Goal: Information Seeking & Learning: Learn about a topic

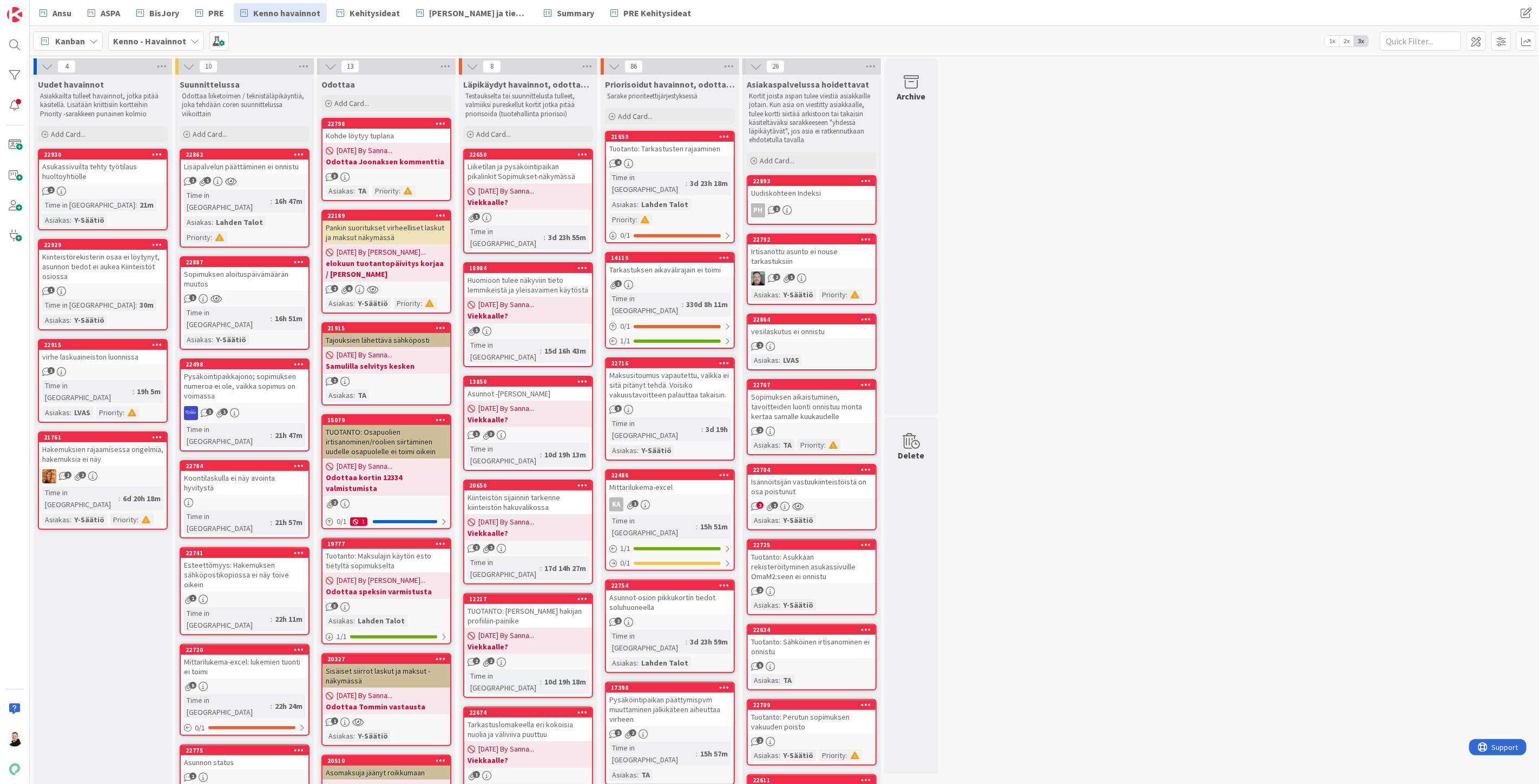
click at [230, 166] on div "Lisäpalvelun päättäminen ei onnistu" at bounding box center [245, 167] width 128 height 14
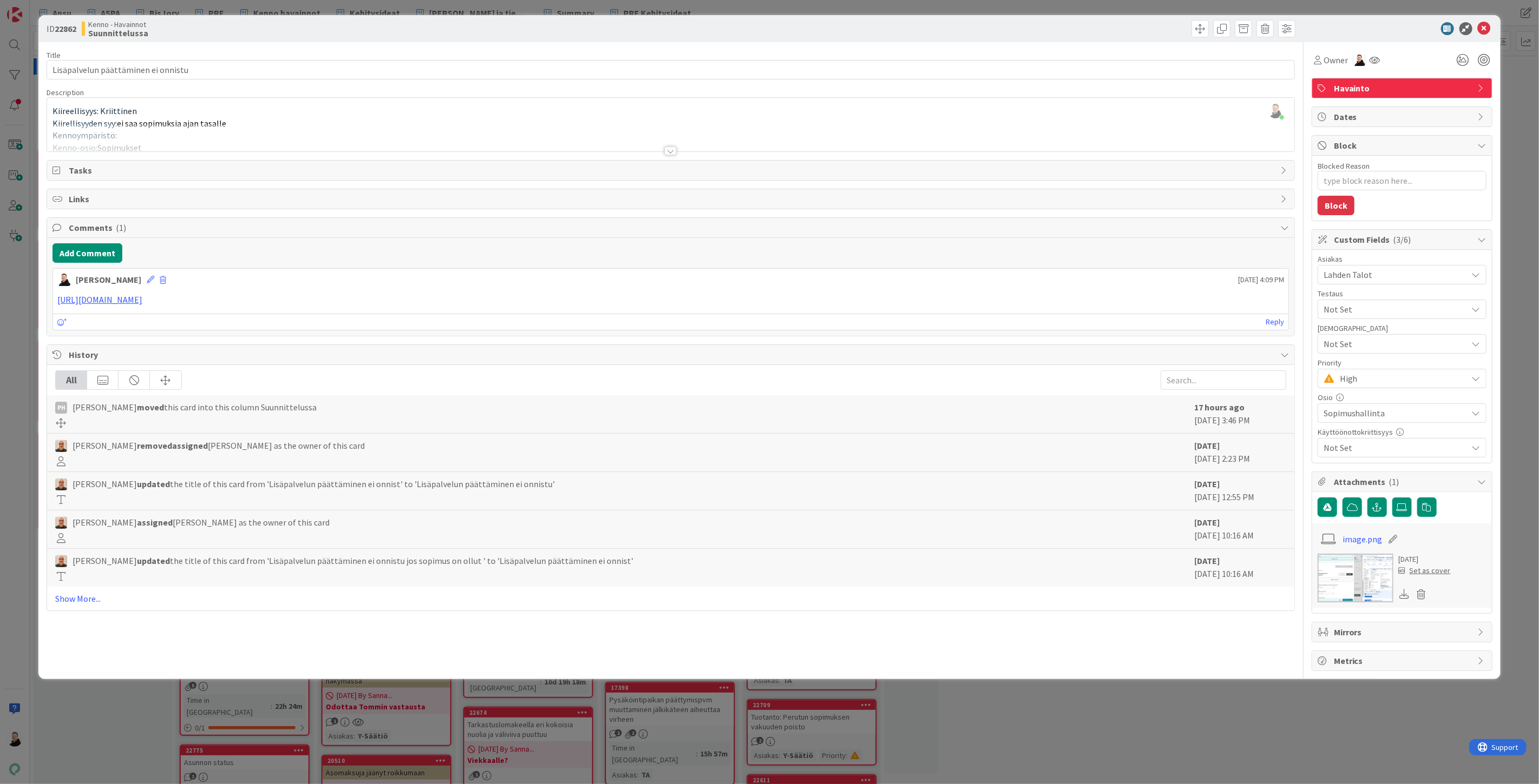
click at [668, 148] on div at bounding box center [670, 151] width 12 height 9
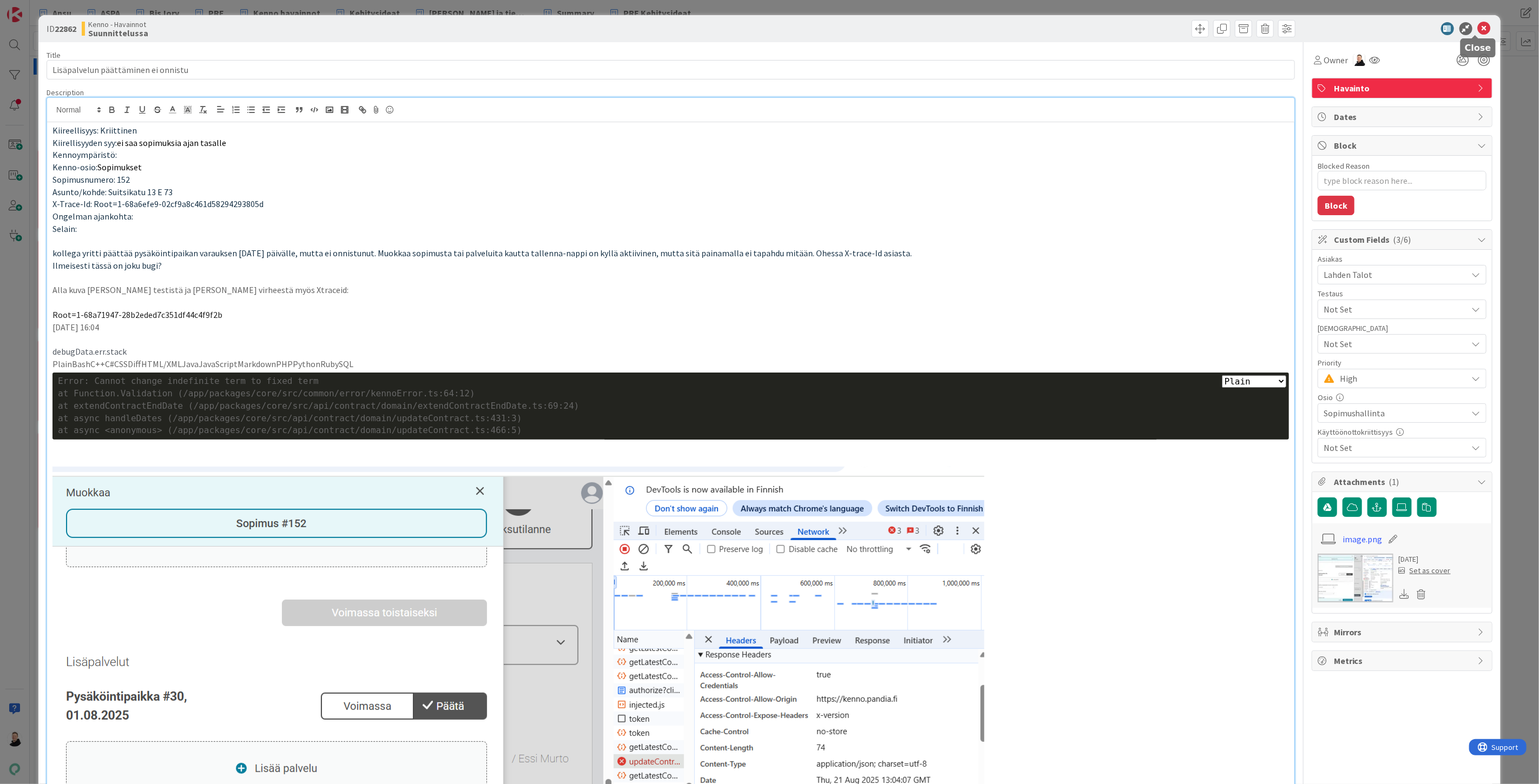
click at [1478, 28] on icon at bounding box center [1484, 29] width 13 height 13
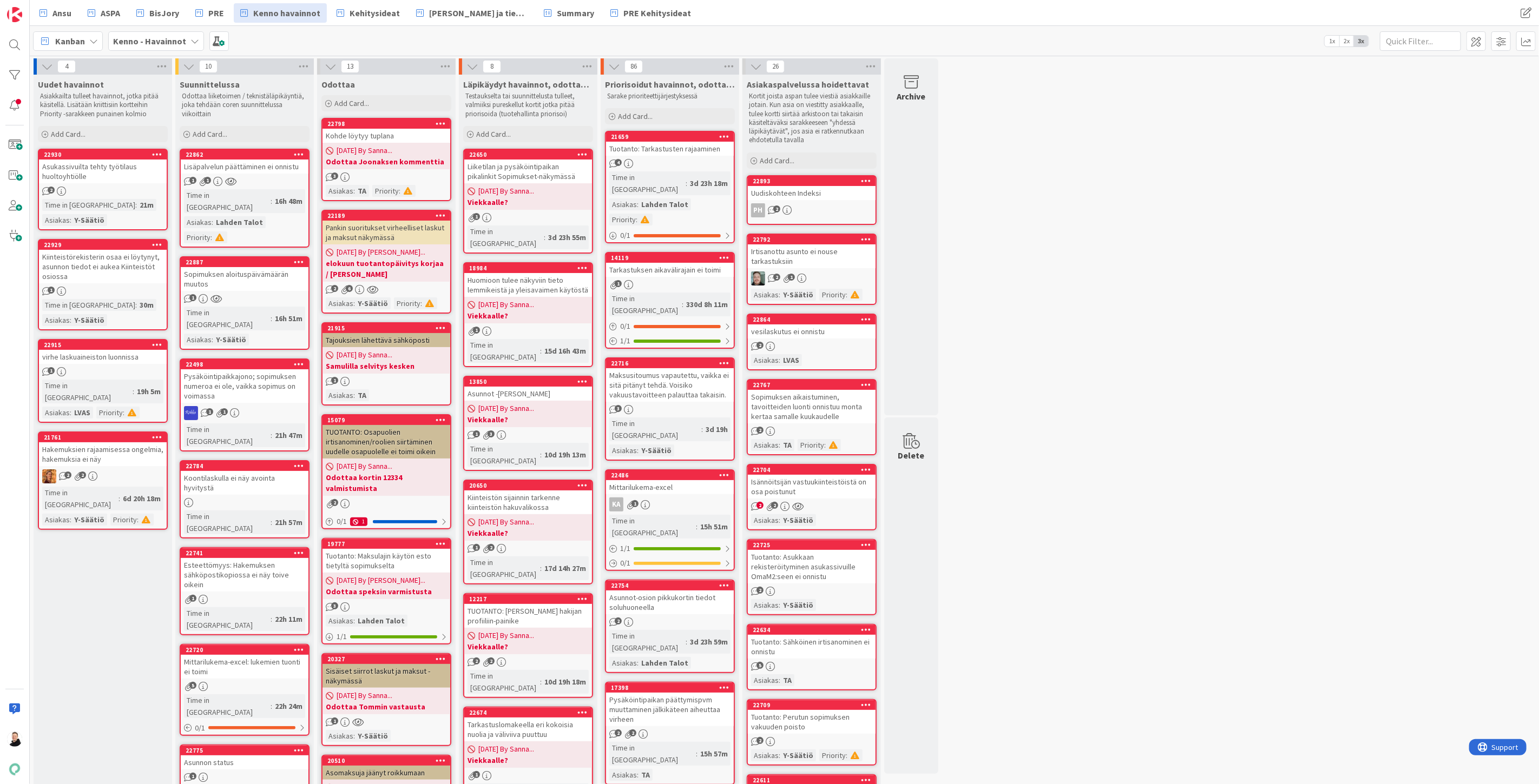
click at [250, 294] on div "1" at bounding box center [245, 299] width 128 height 9
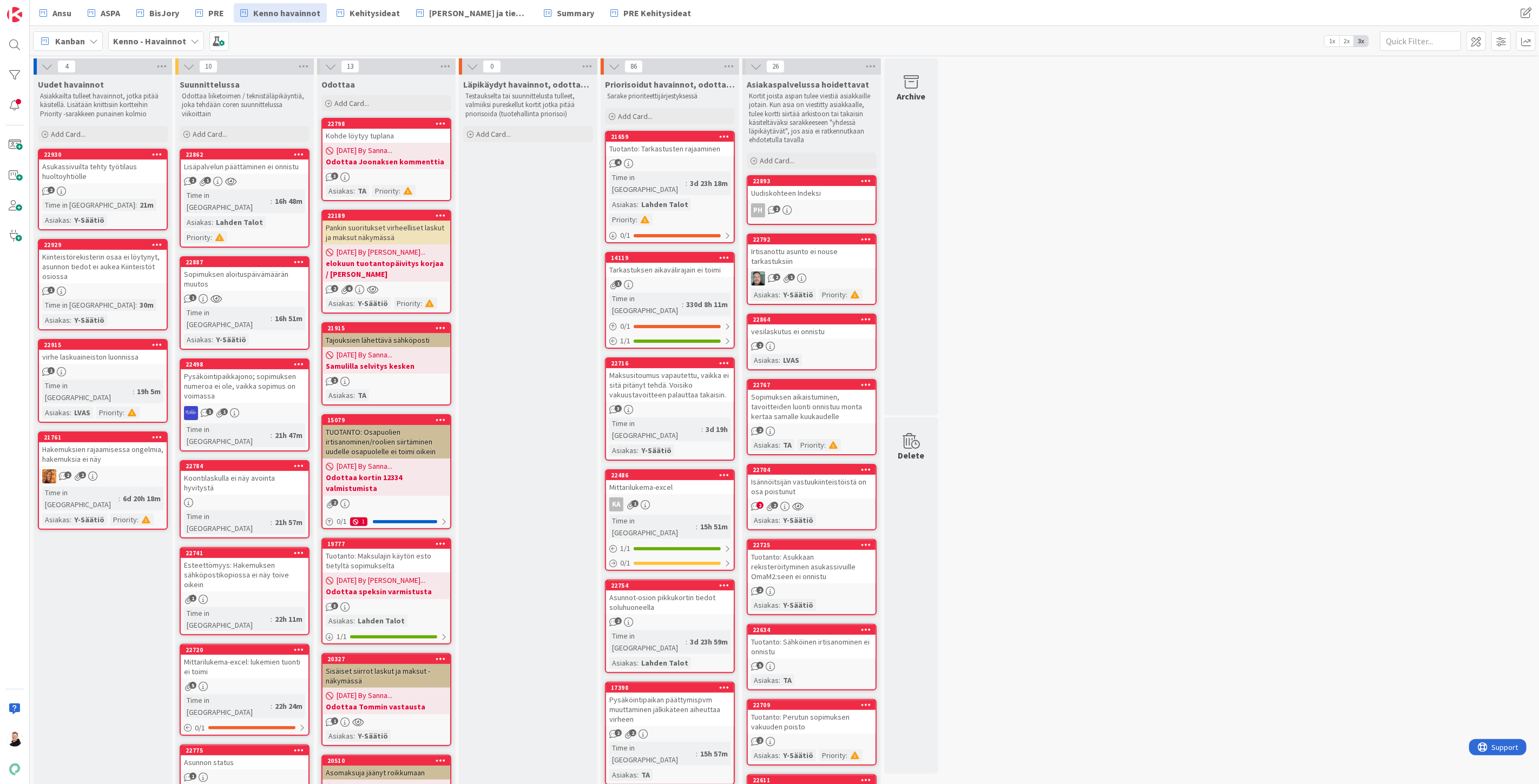
click at [220, 167] on div "Lisäpalvelun päättäminen ei onnistu" at bounding box center [245, 167] width 128 height 14
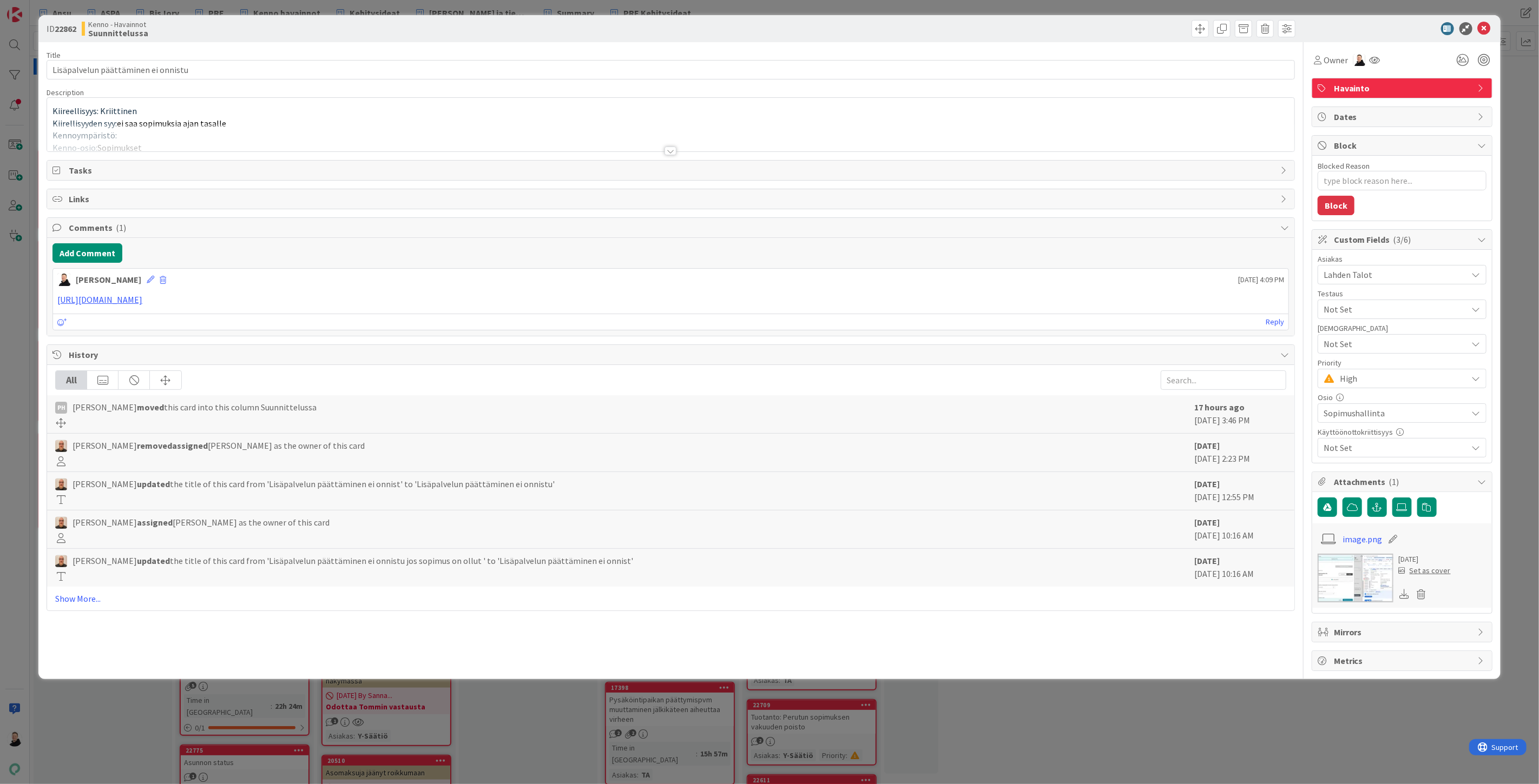
click at [672, 148] on div at bounding box center [670, 151] width 12 height 9
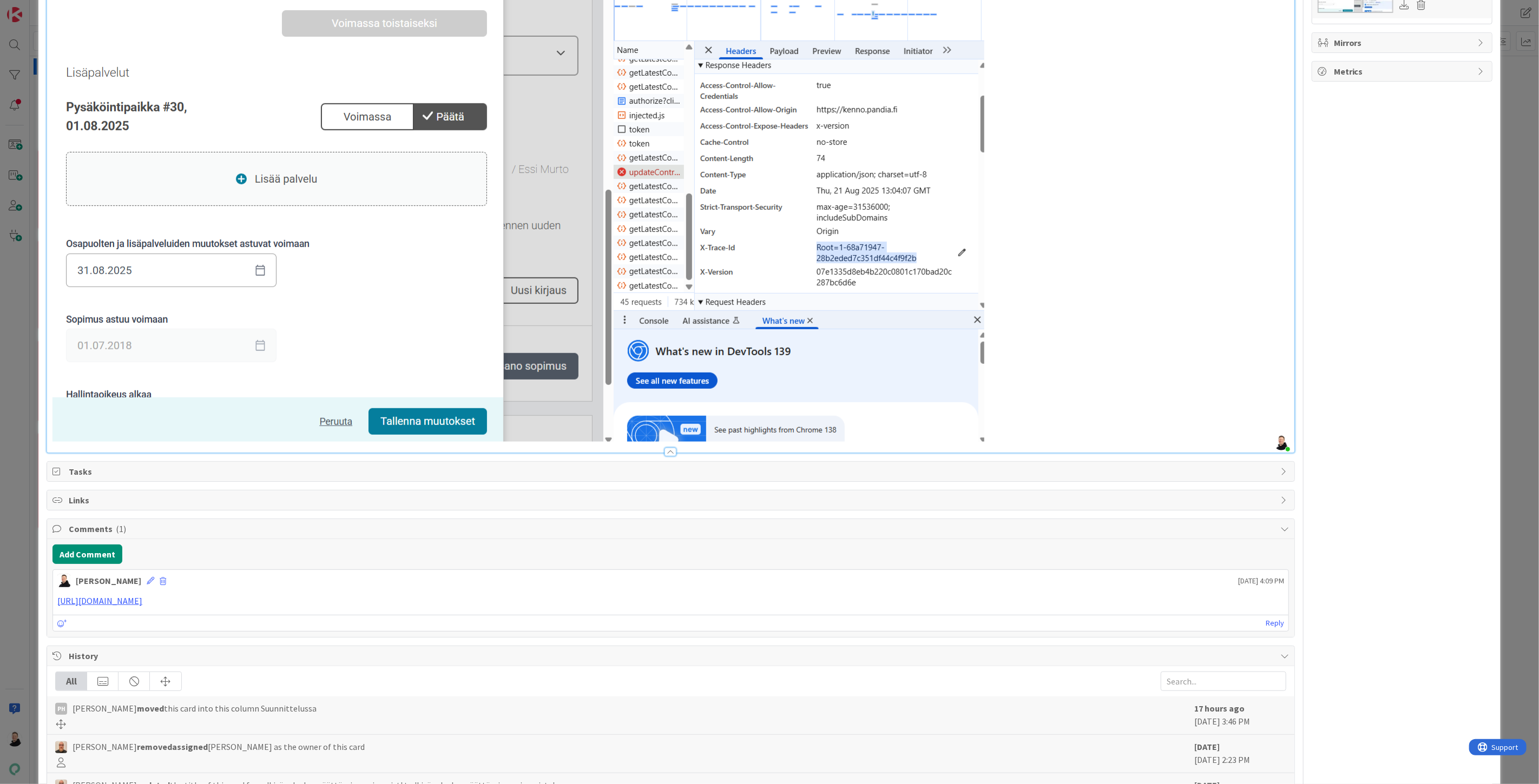
scroll to position [743, 0]
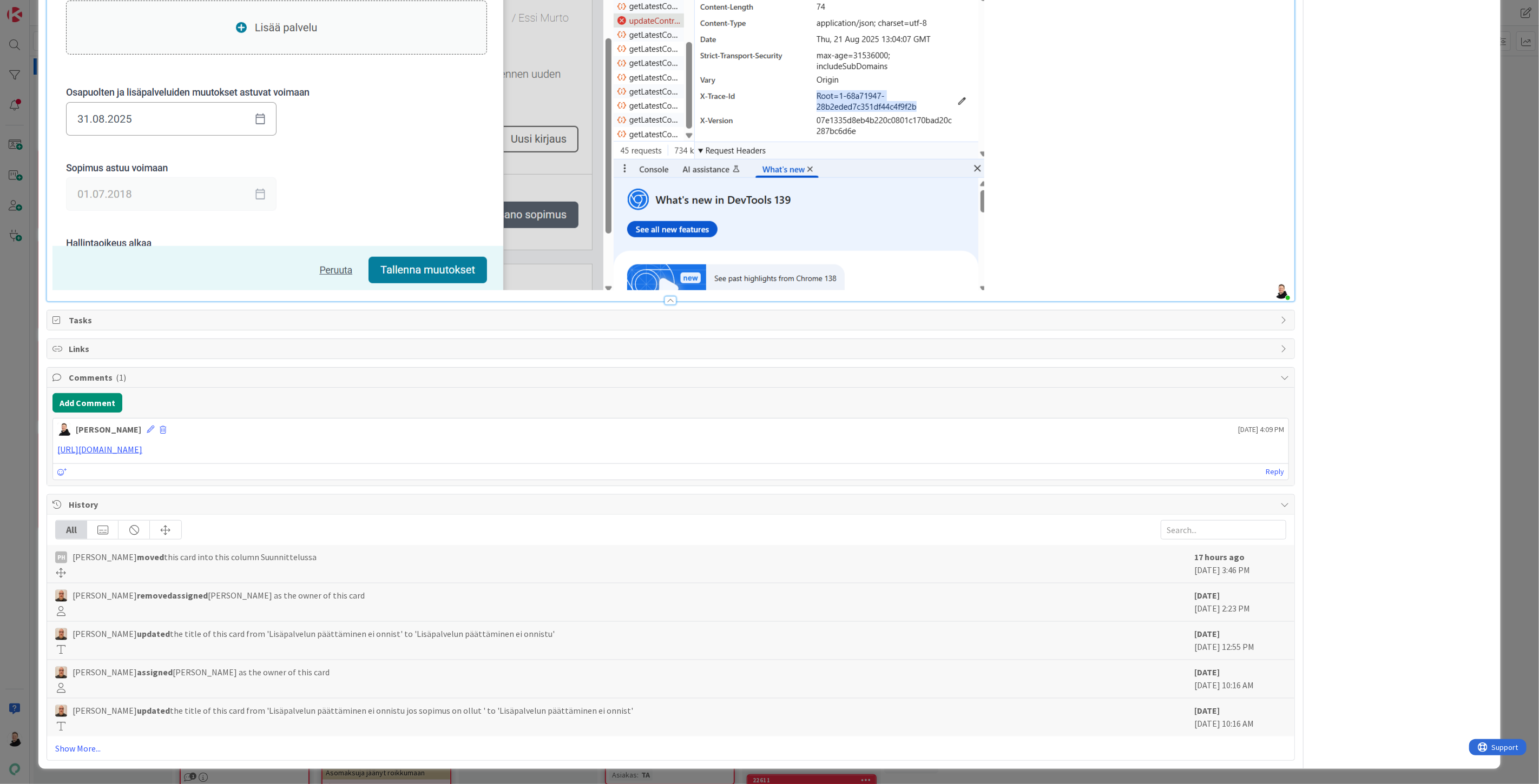
click at [1070, 243] on p at bounding box center [670, 7] width 1236 height 564
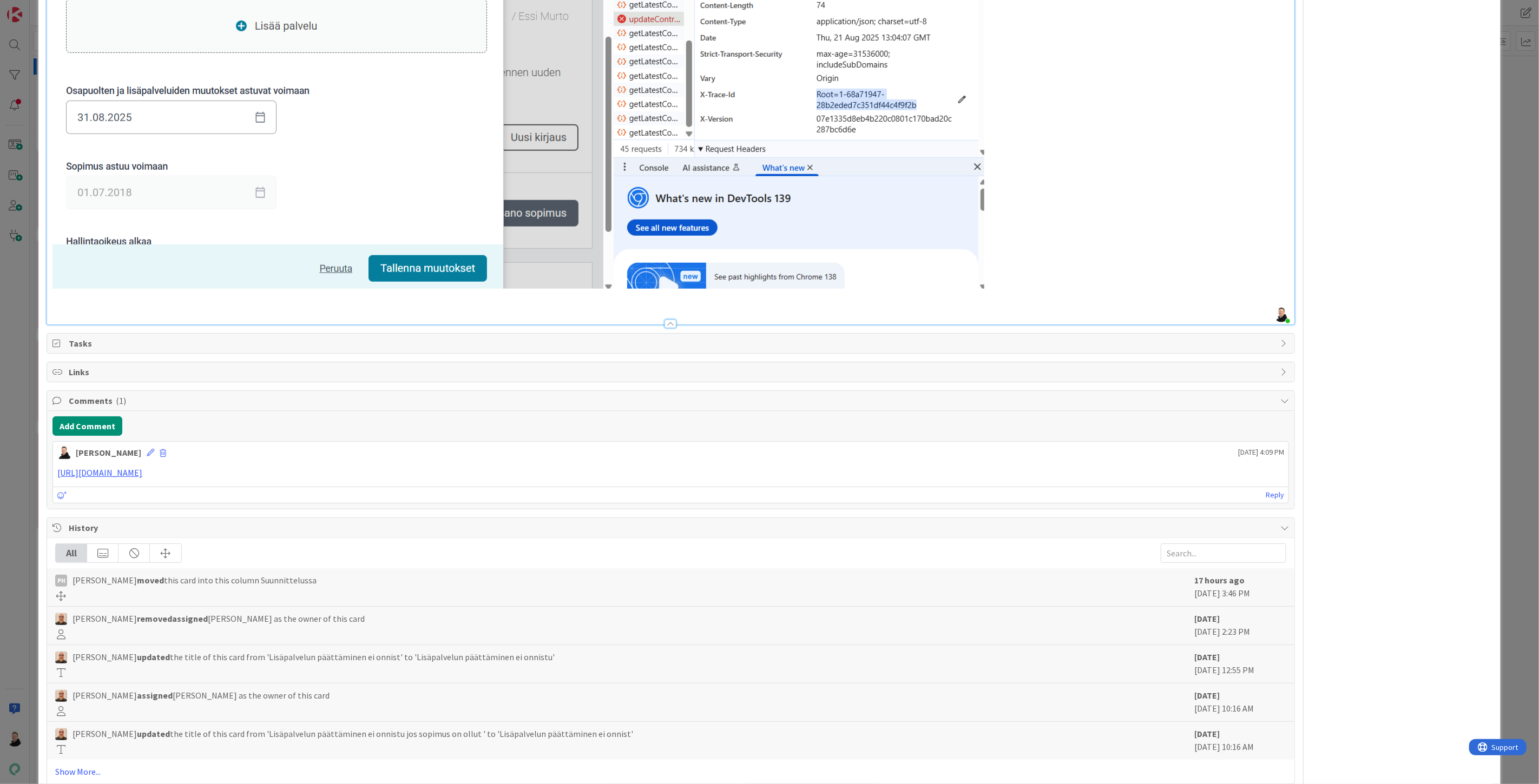
type textarea "x"
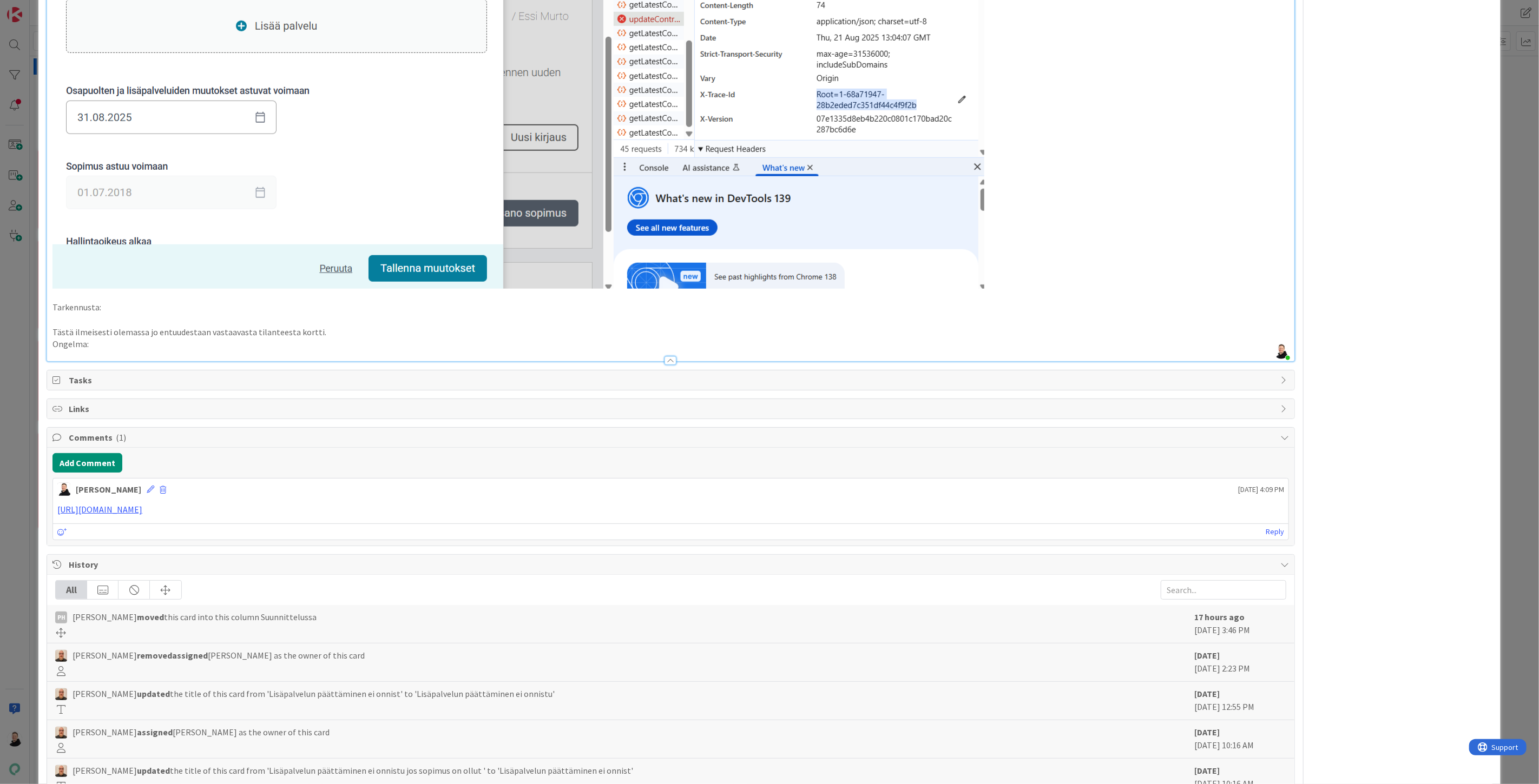
click at [96, 345] on p "Ongelma:" at bounding box center [670, 344] width 1236 height 12
drag, startPoint x: 397, startPoint y: 346, endPoint x: 89, endPoint y: 348, distance: 308.0
click at [89, 348] on p "Ongelma: määräaikainen ollut ja muuttunut toistaiseksi olevaksi niin se ei sopp…" at bounding box center [670, 344] width 1236 height 12
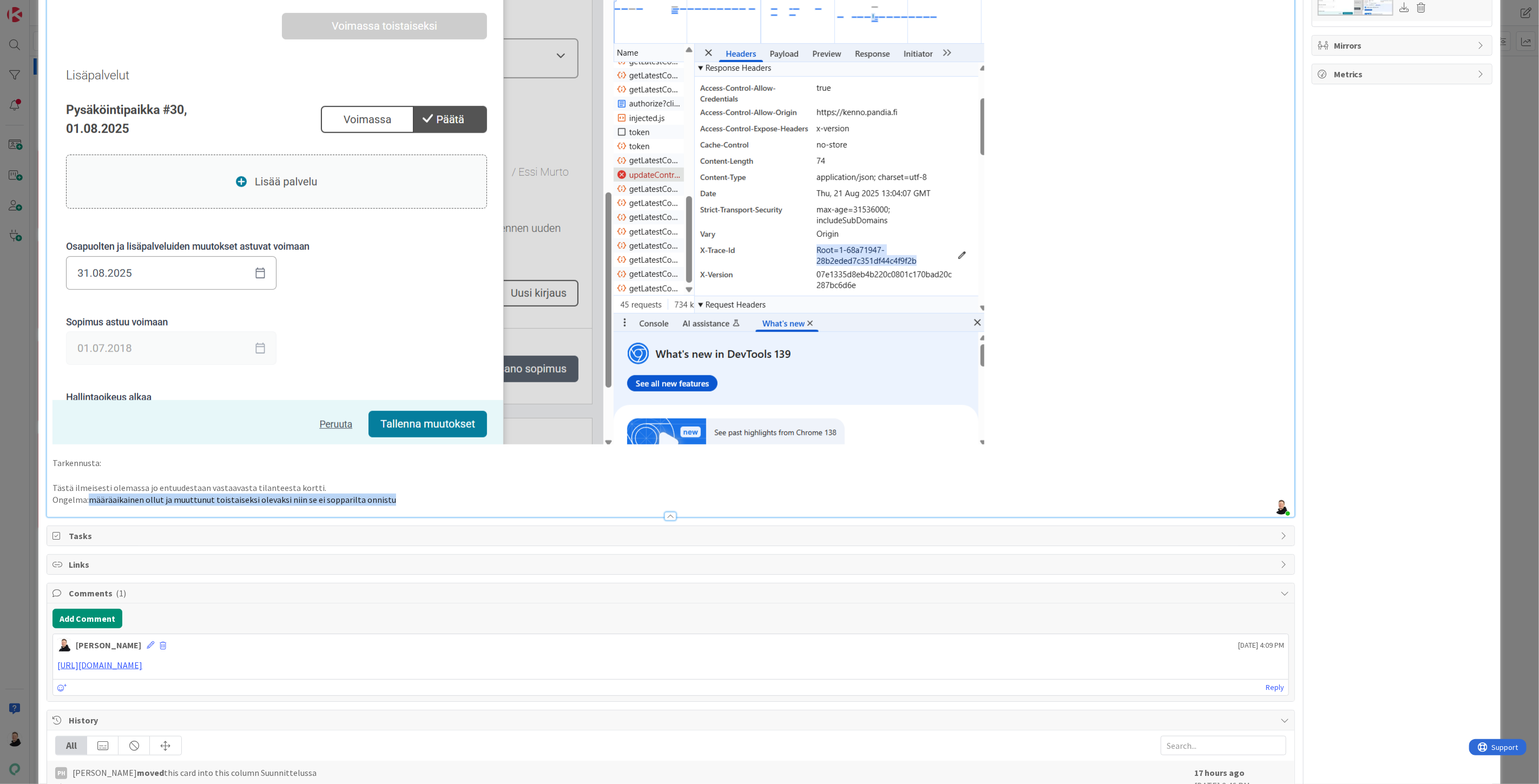
scroll to position [661, 0]
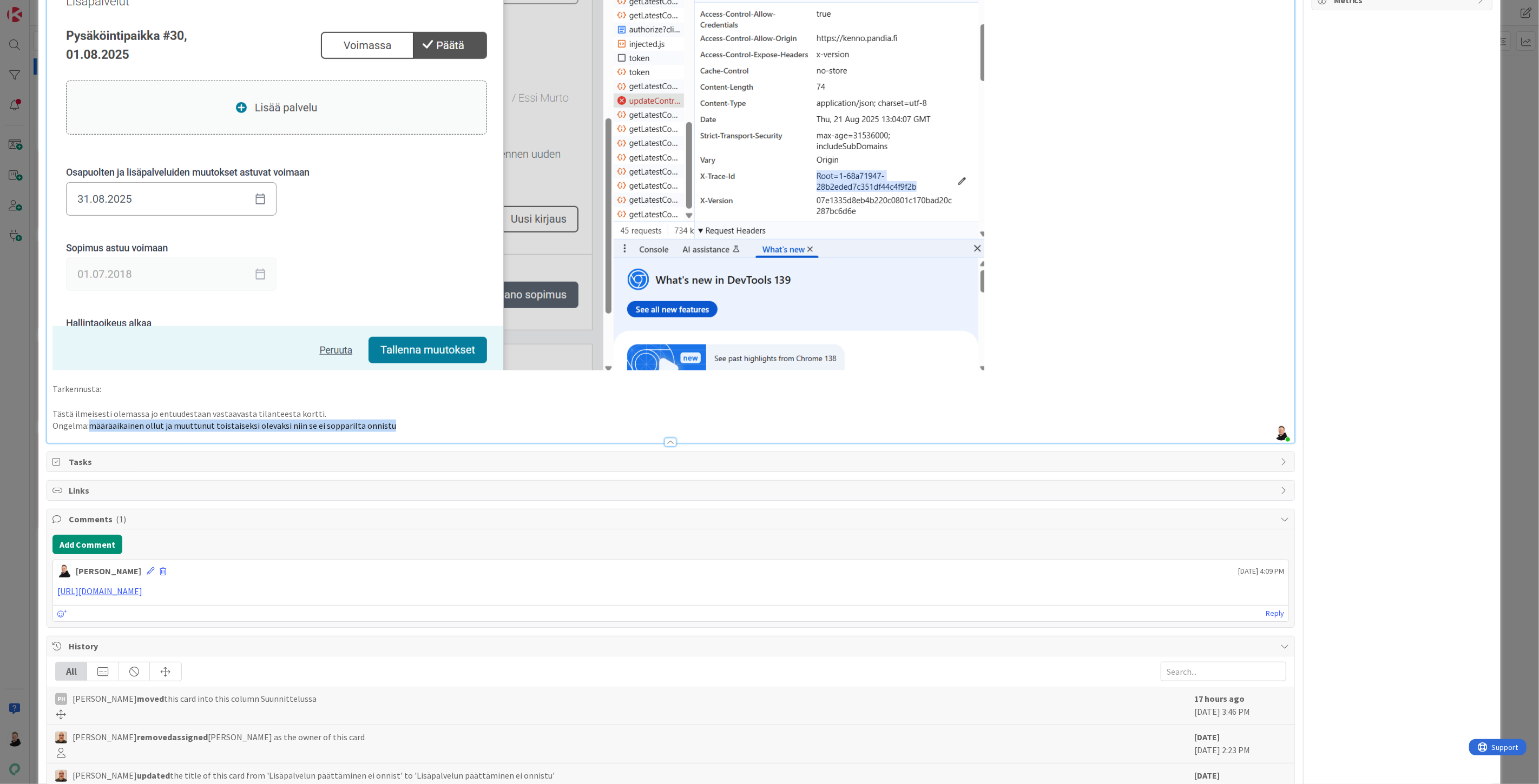
click at [425, 420] on p "Ongelma: määräaikainen ollut ja muuttunut toistaiseksi olevaksi niin se ei sopp…" at bounding box center [670, 426] width 1236 height 12
drag, startPoint x: 401, startPoint y: 429, endPoint x: 89, endPoint y: 432, distance: 312.0
click at [298, 424] on span "määräaikainen ollut ja muuttunut toistaiseksi olevaksi niin se ei sopparilta on…" at bounding box center [242, 425] width 308 height 11
click at [89, 425] on span "määräaikainen ollut ja muuttunut toistaiseksi olevaksi niin se ei sopparilta on…" at bounding box center [242, 425] width 308 height 11
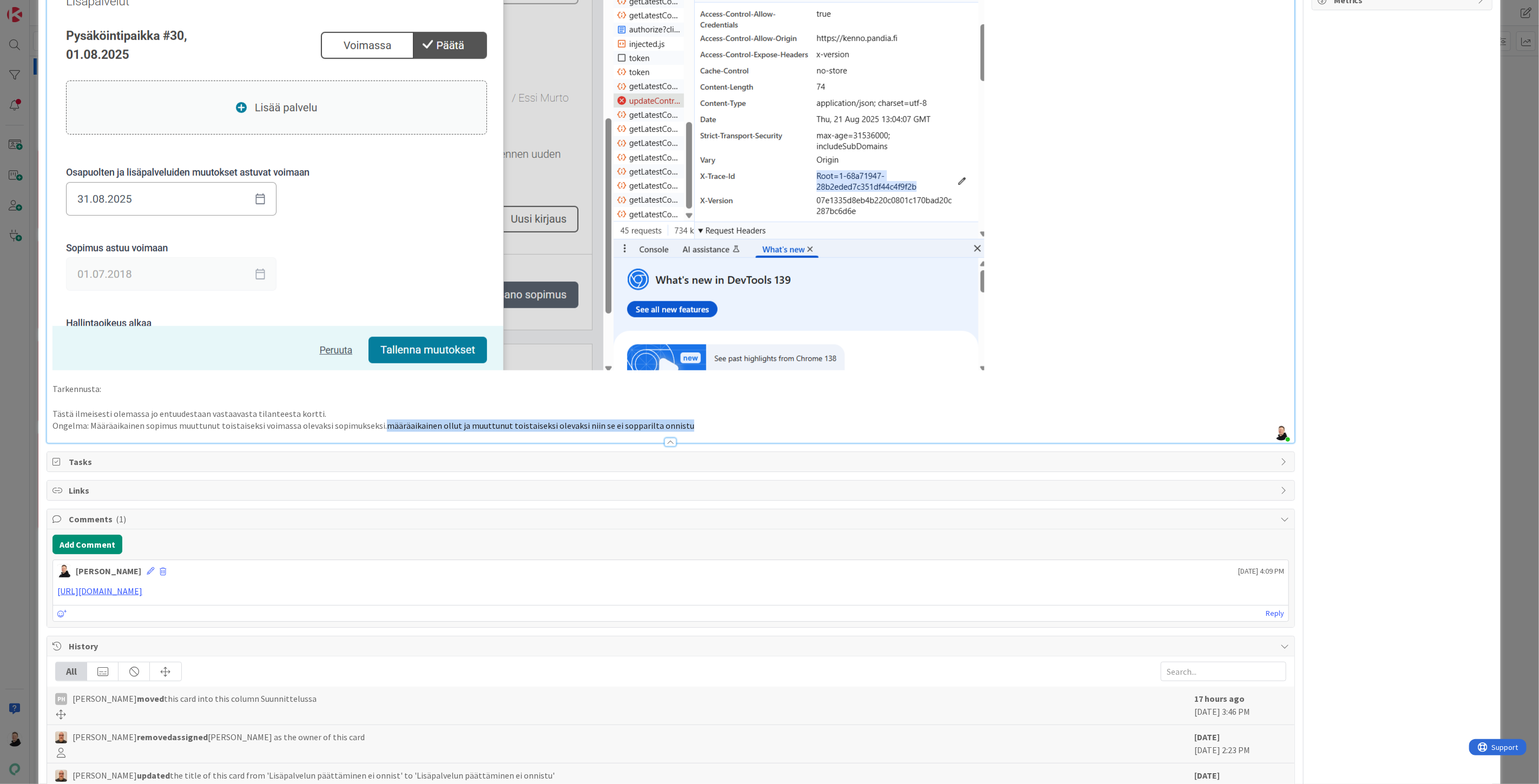
drag, startPoint x: 696, startPoint y: 423, endPoint x: 383, endPoint y: 424, distance: 313.0
click at [383, 424] on p "Ongelma: Määräaikainen sopimus muuttunut toistaiseksi voimassa olevaksi sopimuk…" at bounding box center [670, 426] width 1236 height 12
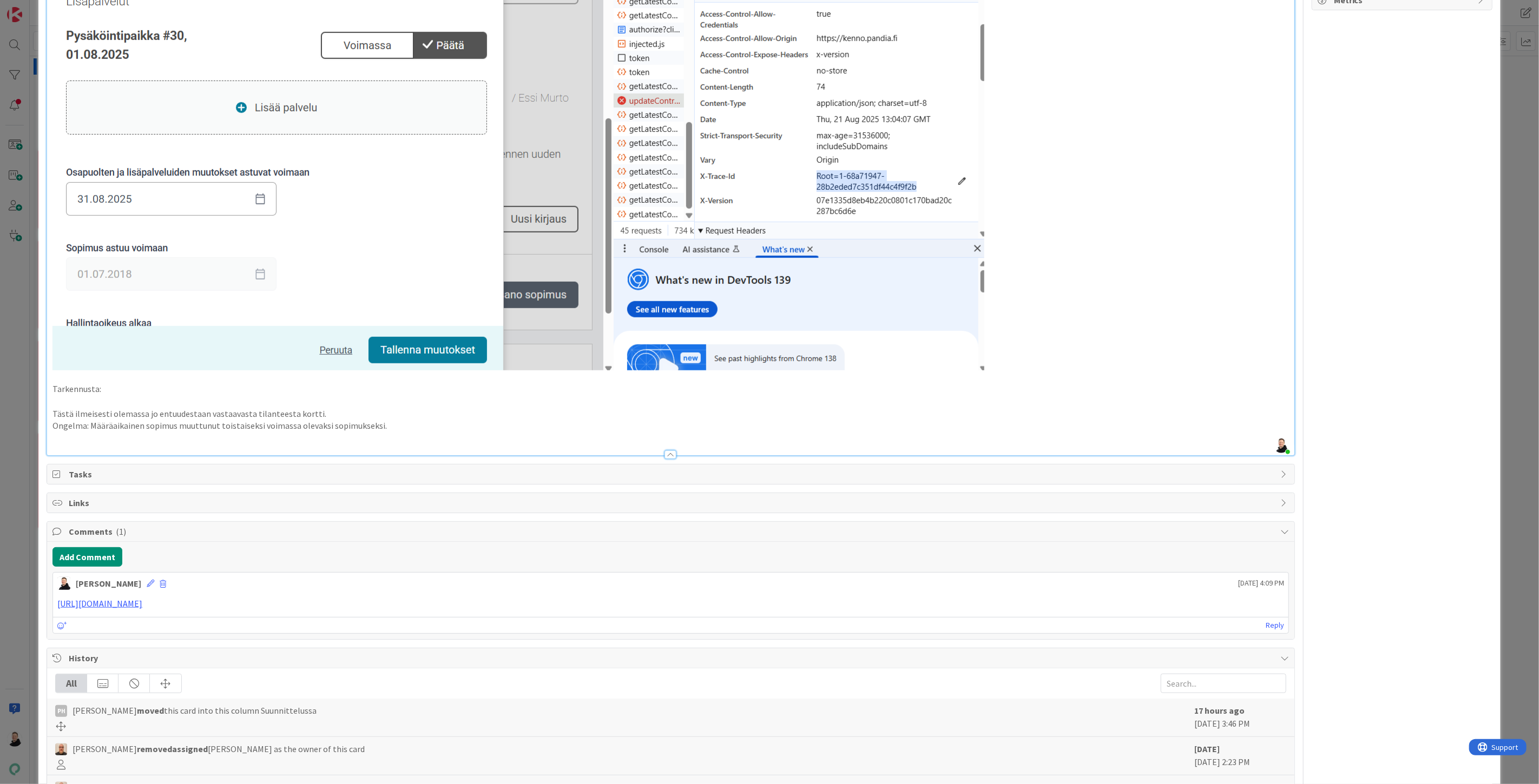
click at [89, 425] on p "Ongelma: Määräaikainen sopimus muuttunut toistaiseksi voimassa olevaksi sopimuk…" at bounding box center [670, 426] width 1236 height 12
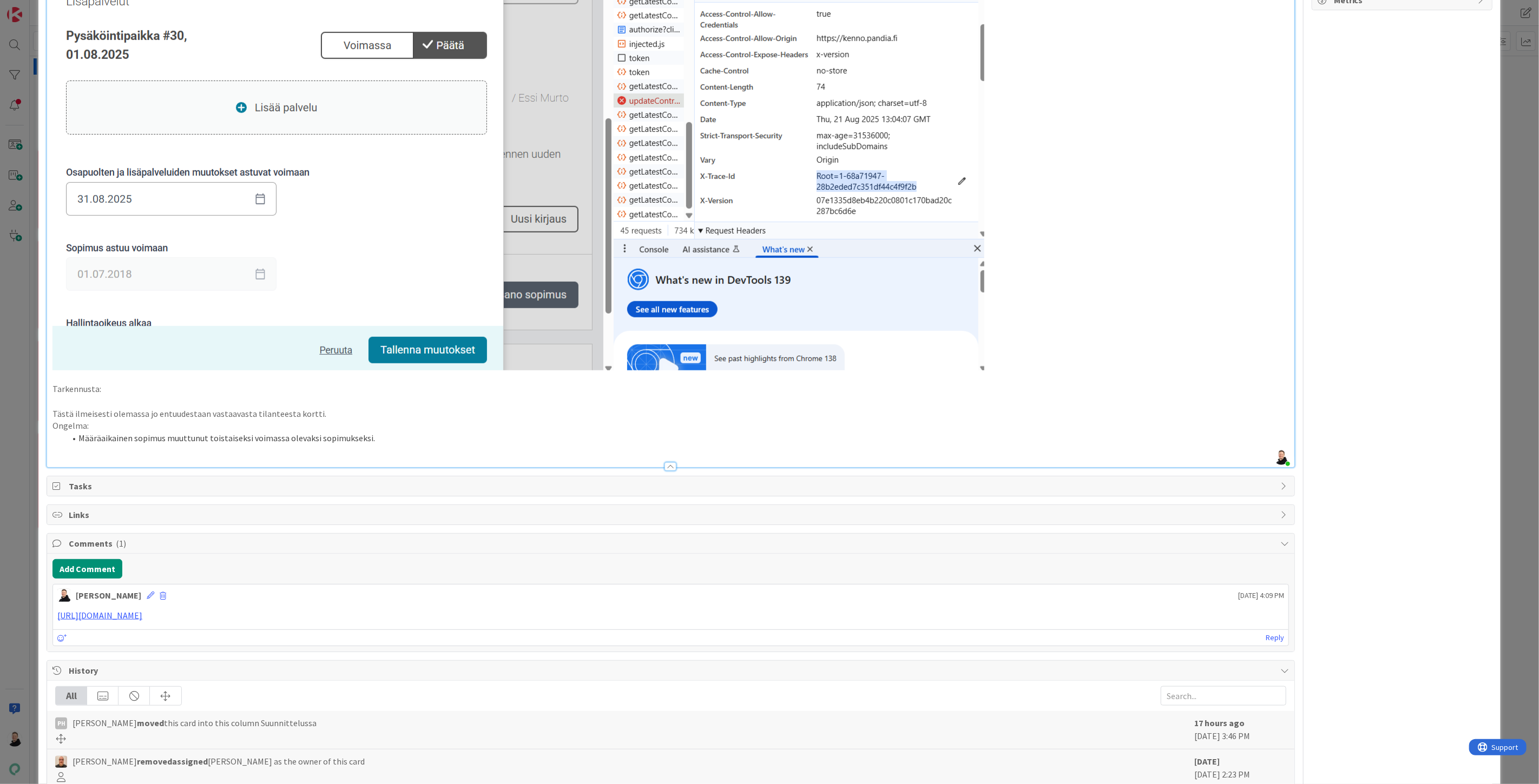
click at [371, 437] on li "Määräaikainen sopimus muuttunut toistaiseksi voimassa olevaksi sopimukseksi." at bounding box center [677, 438] width 1224 height 12
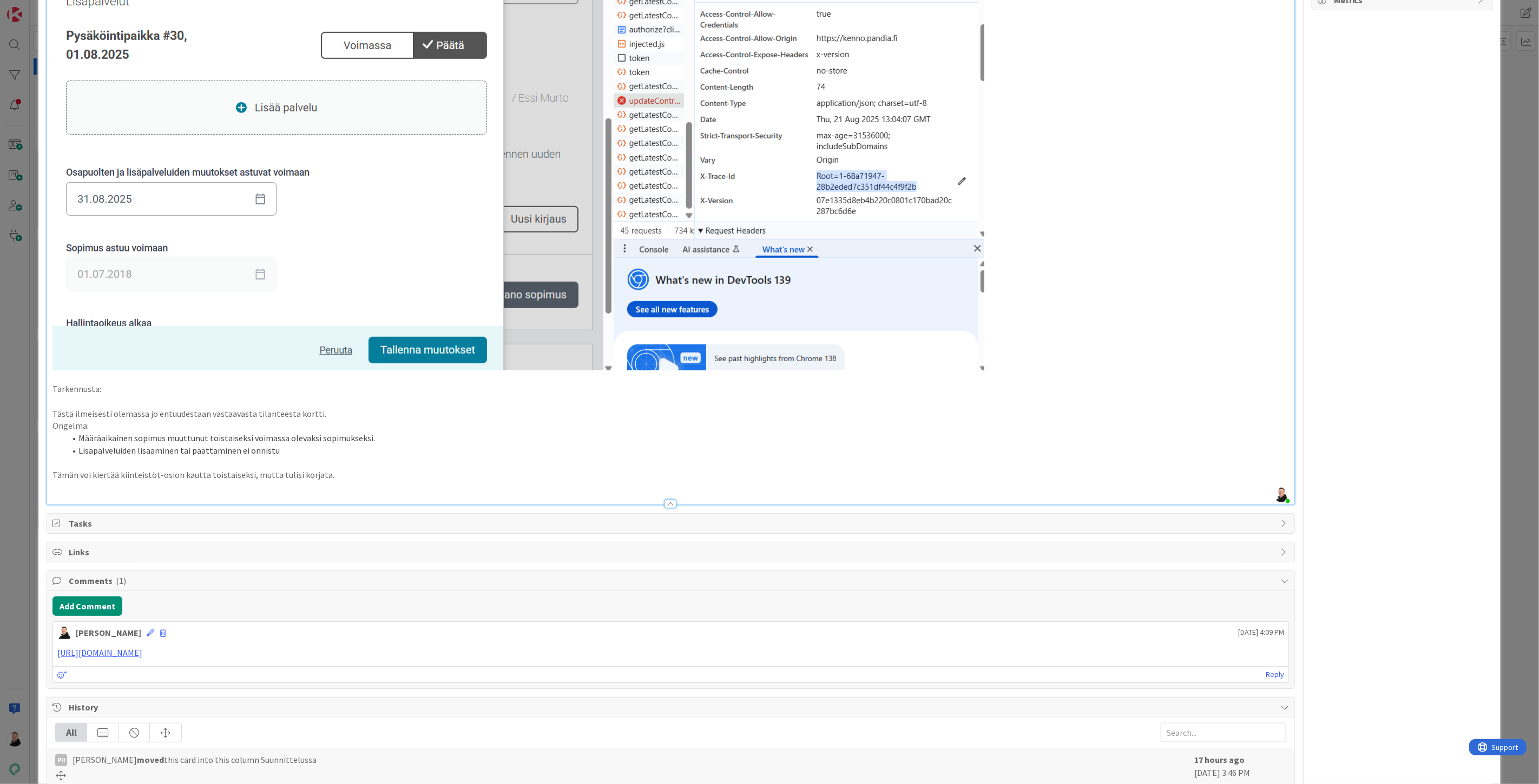
type textarea "x"
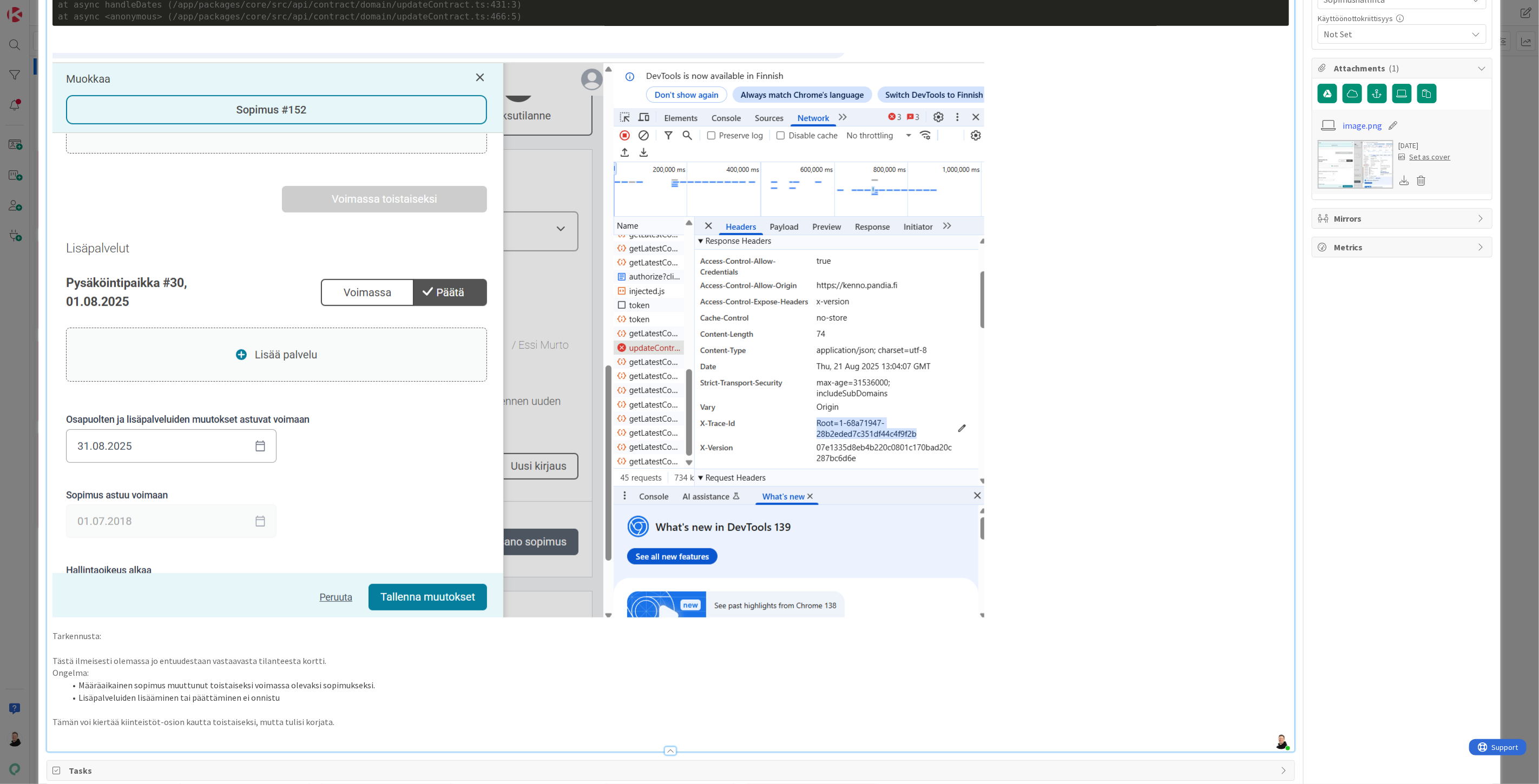
scroll to position [0, 0]
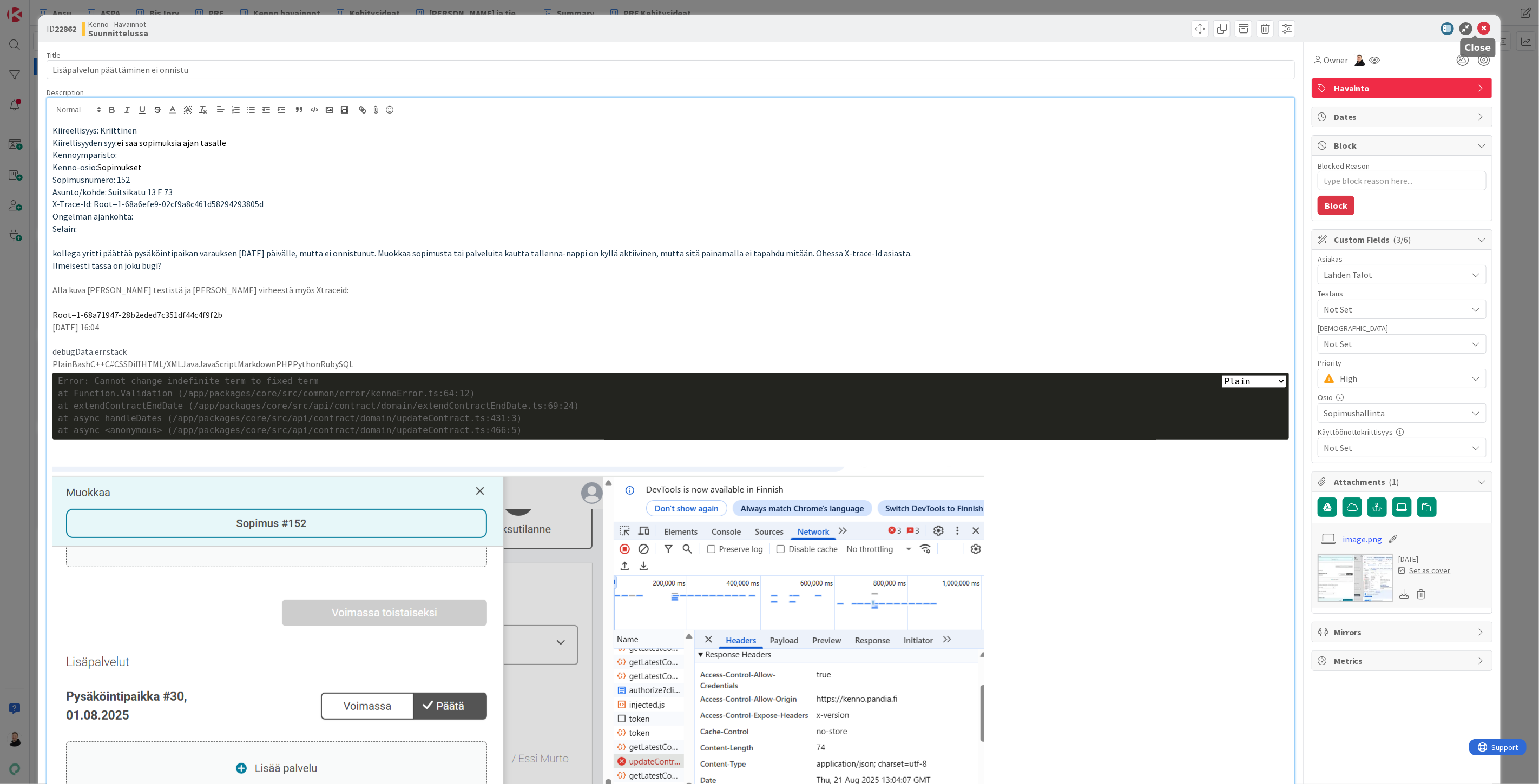
click at [1478, 31] on icon at bounding box center [1484, 29] width 13 height 13
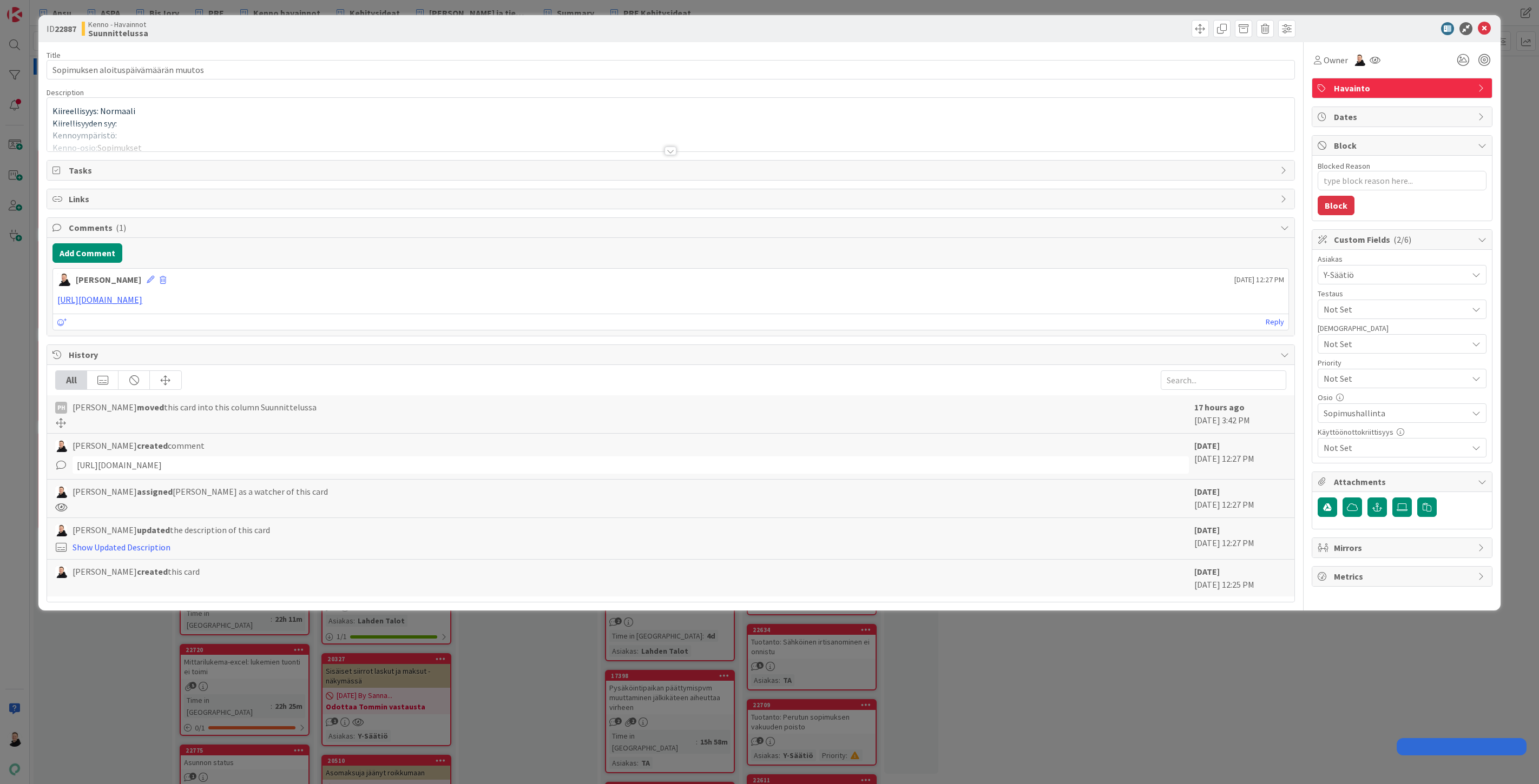
type textarea "x"
